Goal: Information Seeking & Learning: Learn about a topic

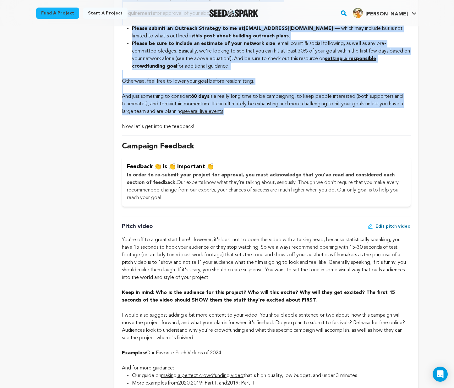
scroll to position [803, 0]
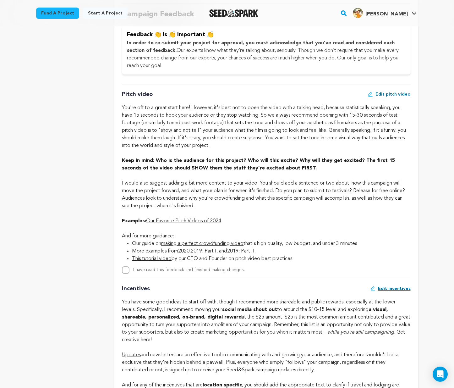
click at [126, 267] on input "I have read this feedback and finished making changes." at bounding box center [126, 270] width 8 height 8
checkbox input "true"
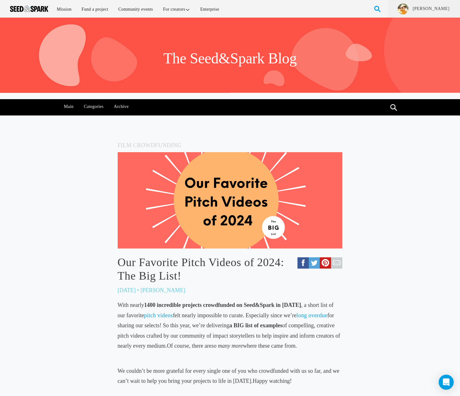
scroll to position [212, 0]
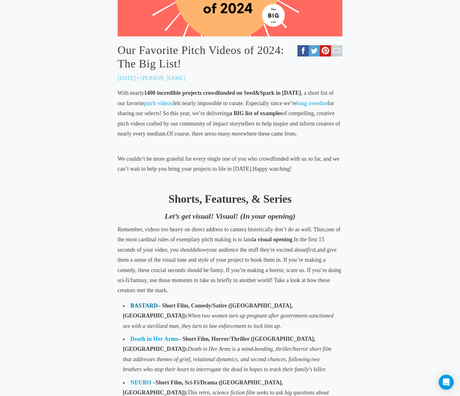
click at [147, 303] on link "BASTARD" at bounding box center [144, 306] width 27 height 6
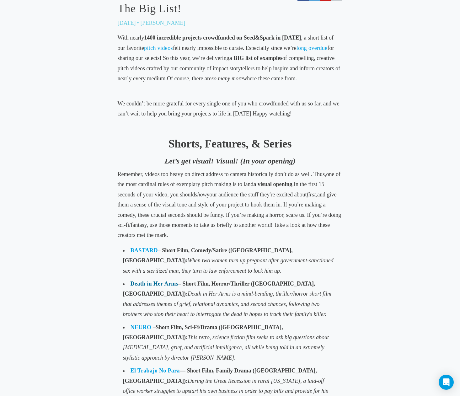
click at [166, 281] on link "Death in Her Arms" at bounding box center [155, 284] width 48 height 6
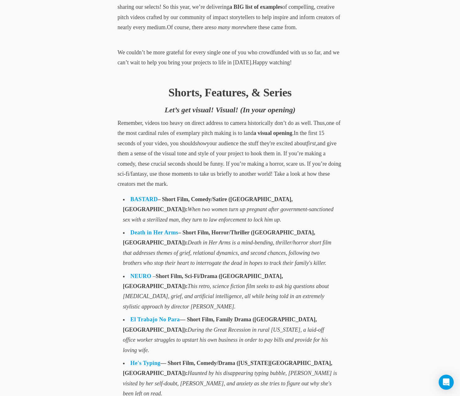
scroll to position [439, 0]
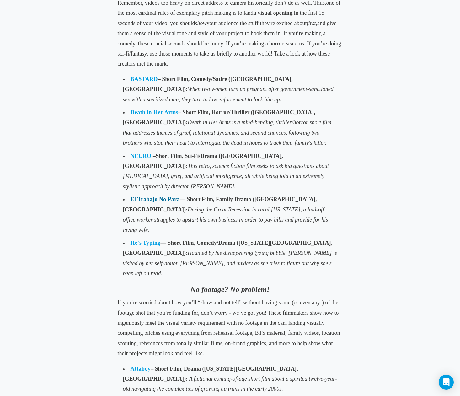
click at [147, 196] on link "El Trabajo No Para" at bounding box center [155, 199] width 49 height 6
